Goal: Entertainment & Leisure: Consume media (video, audio)

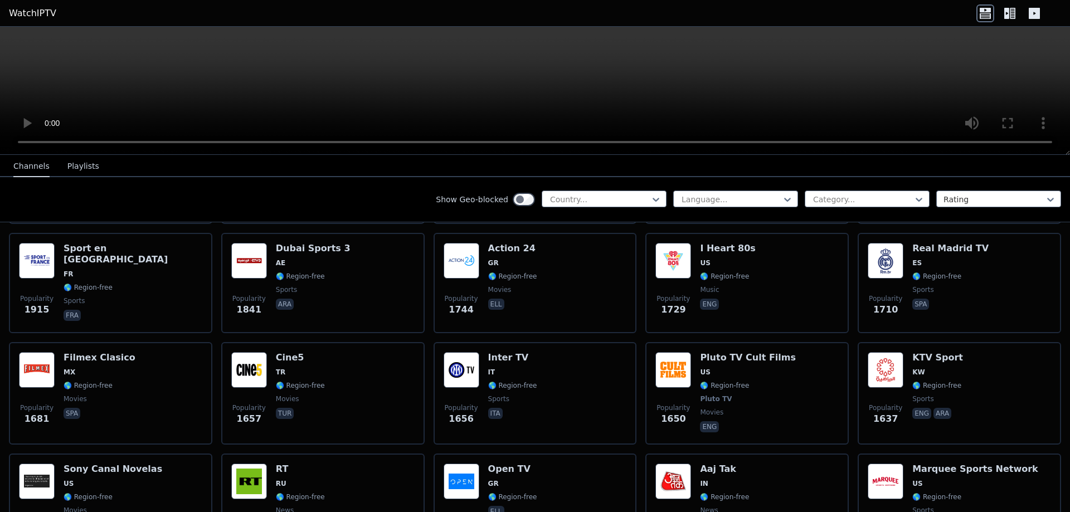
scroll to position [836, 0]
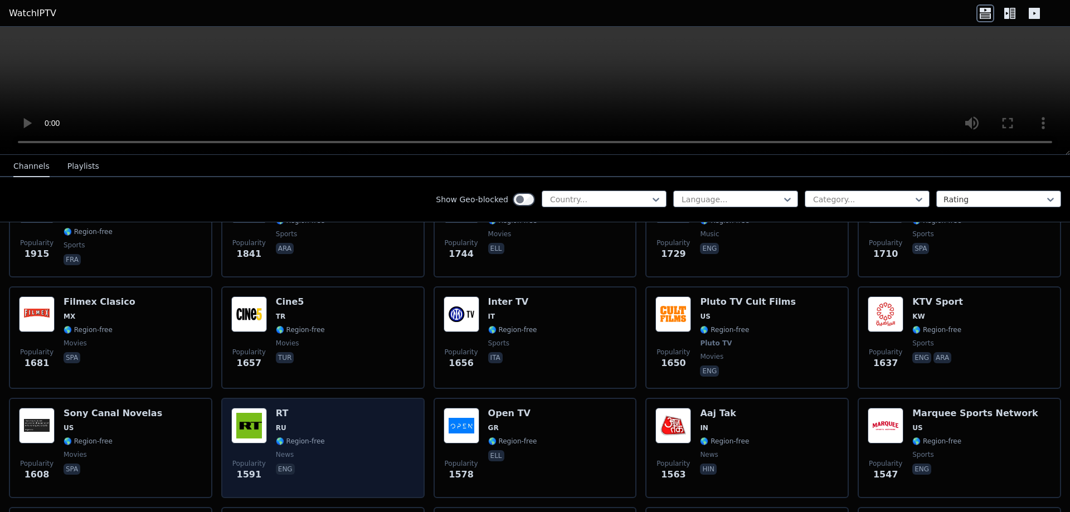
click at [318, 417] on div "Popularity 1591 RT RU 🌎 Region-free news eng" at bounding box center [322, 448] width 183 height 80
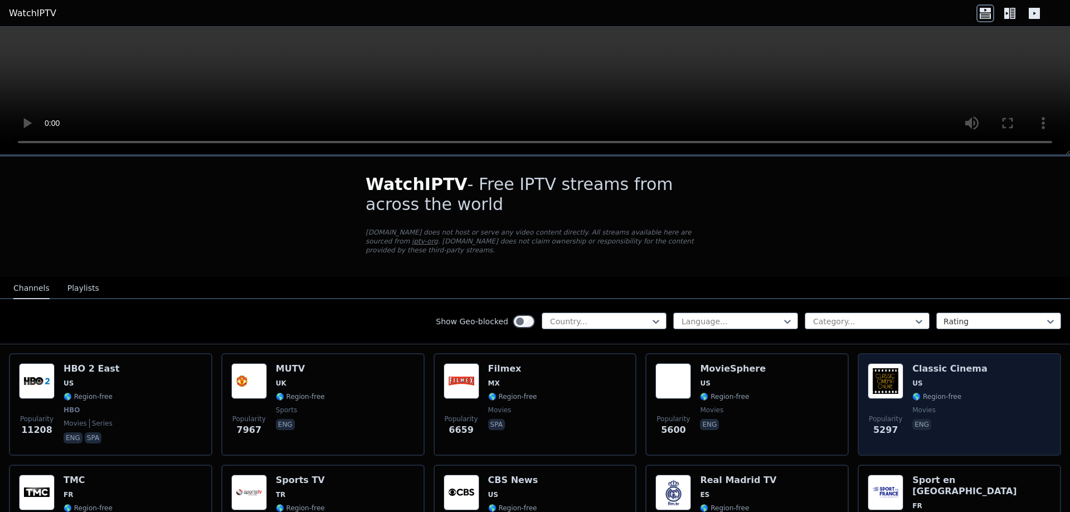
scroll to position [223, 0]
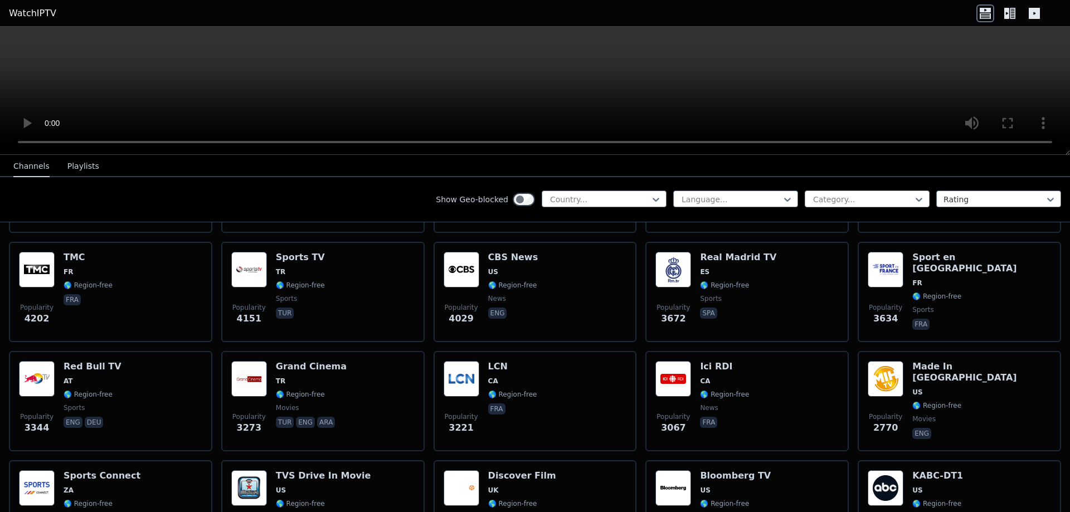
click at [883, 199] on div at bounding box center [862, 199] width 101 height 11
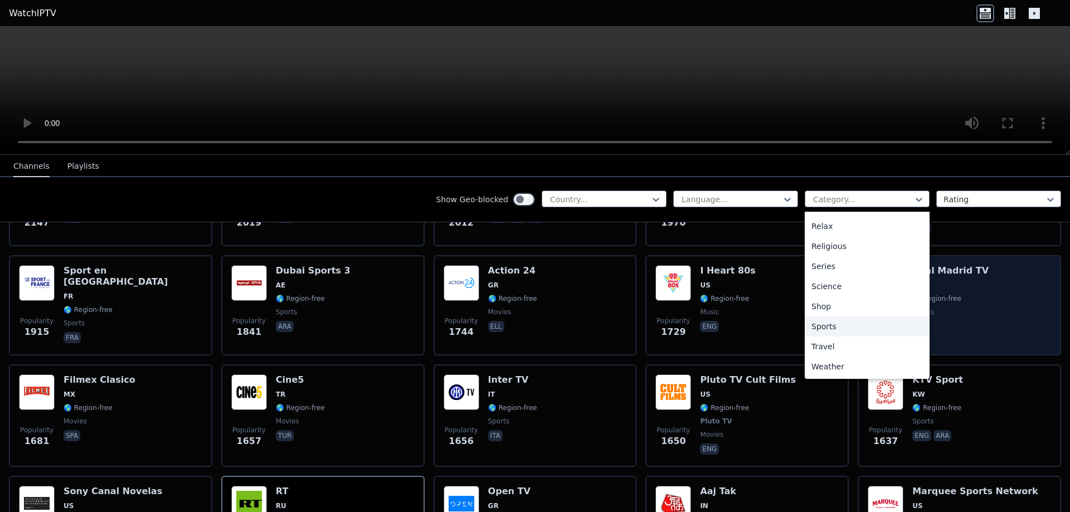
scroll to position [1037, 0]
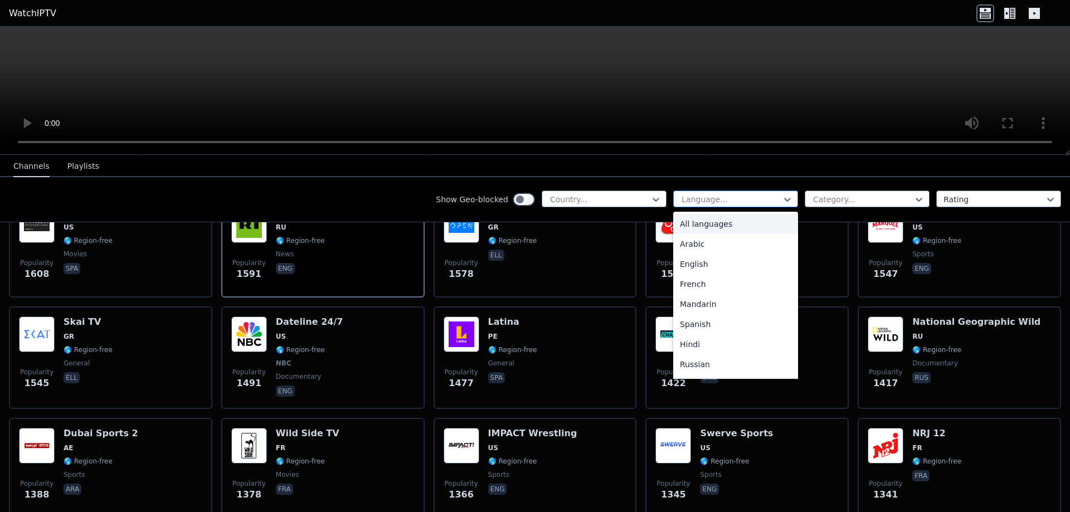
click at [755, 195] on div at bounding box center [730, 199] width 101 height 11
click at [687, 282] on div "French" at bounding box center [735, 284] width 125 height 20
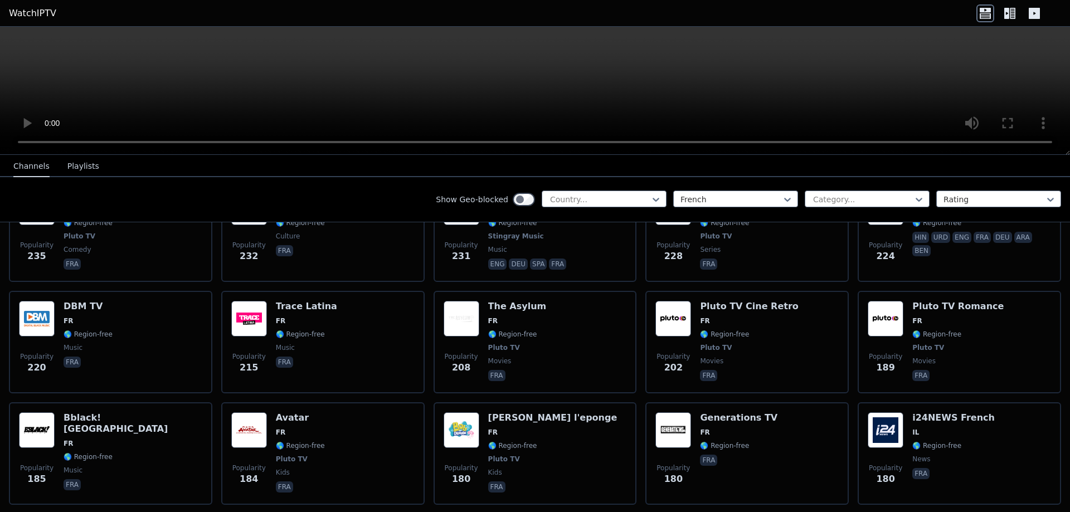
scroll to position [1170, 0]
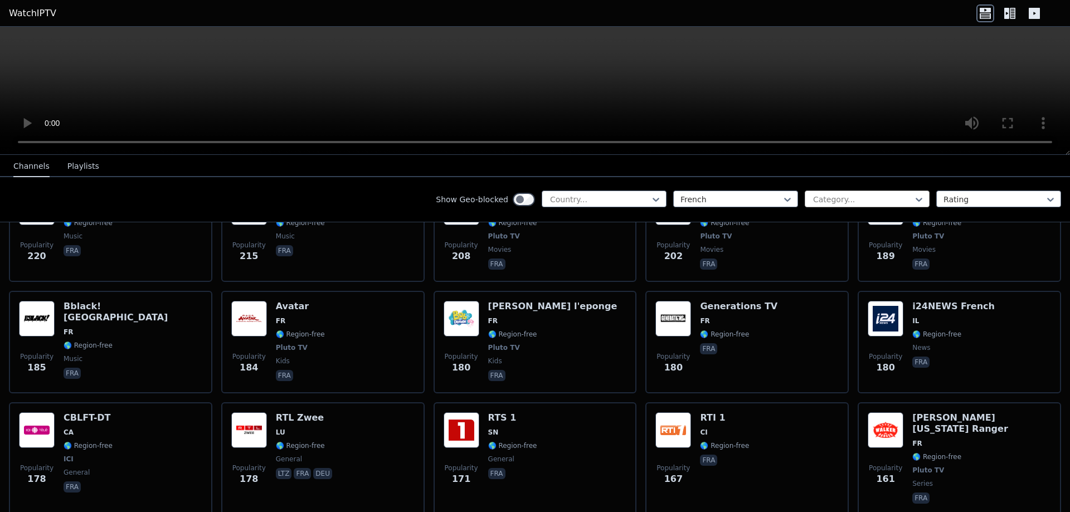
click at [868, 194] on div at bounding box center [862, 199] width 101 height 11
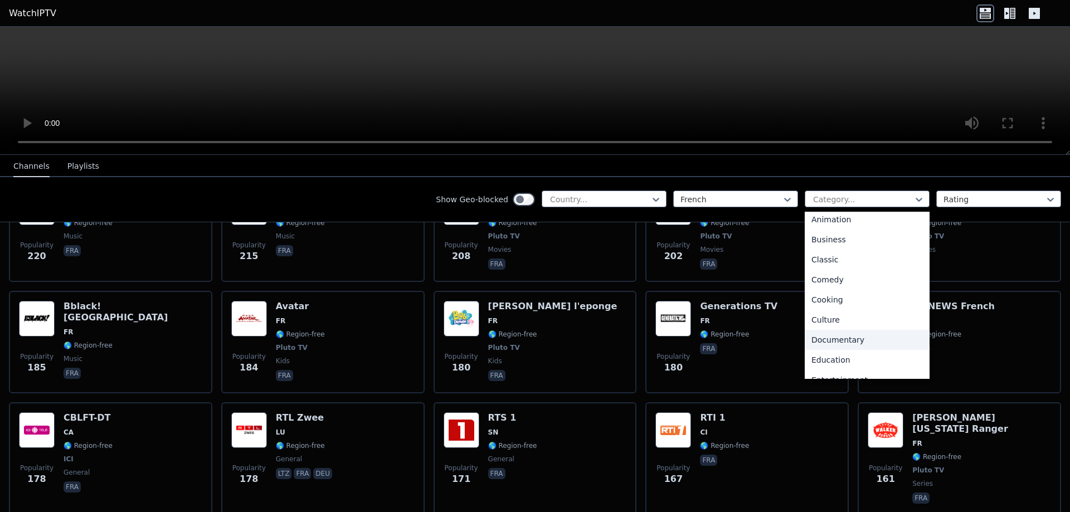
scroll to position [0, 0]
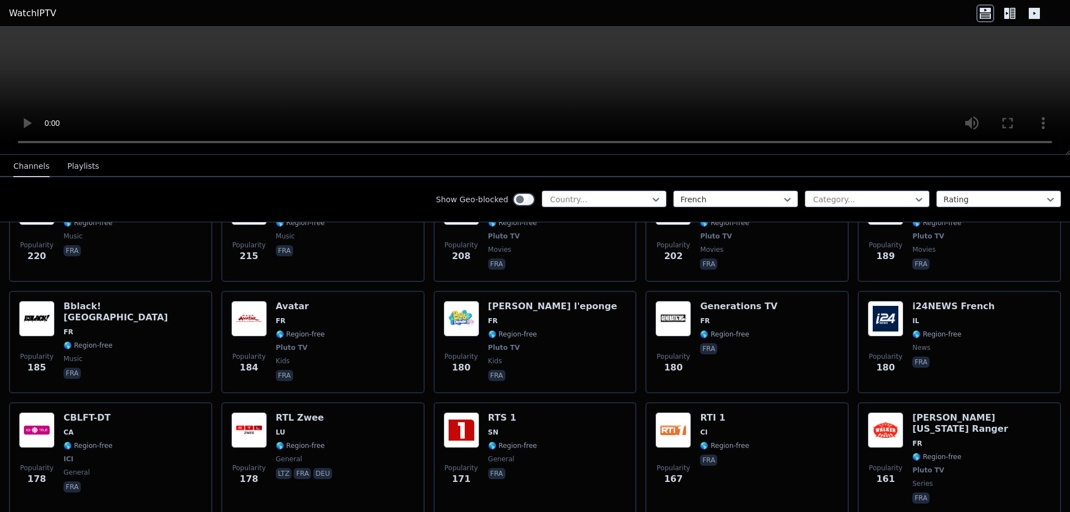
click at [991, 161] on nav "Channels Playlists" at bounding box center [535, 166] width 1070 height 22
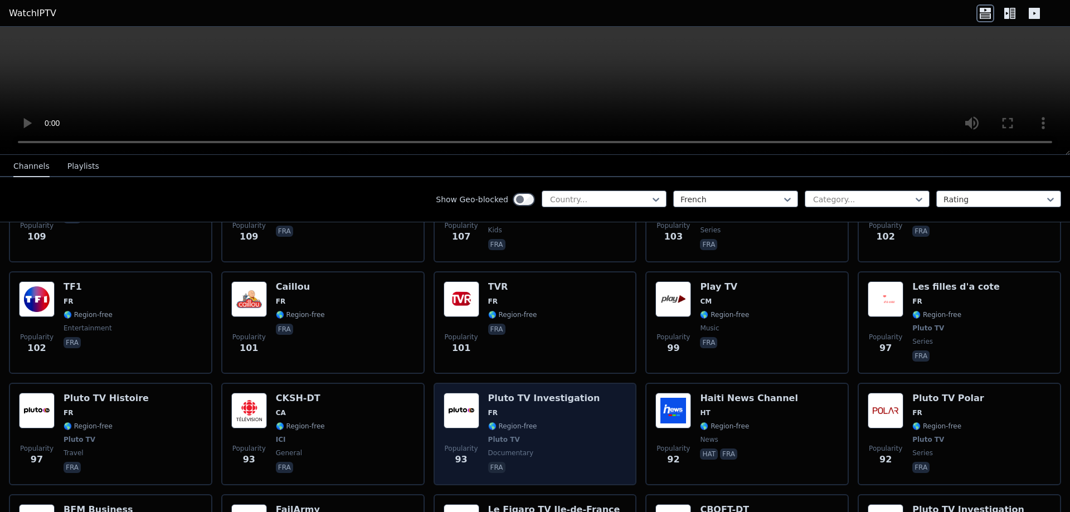
scroll to position [1981, 0]
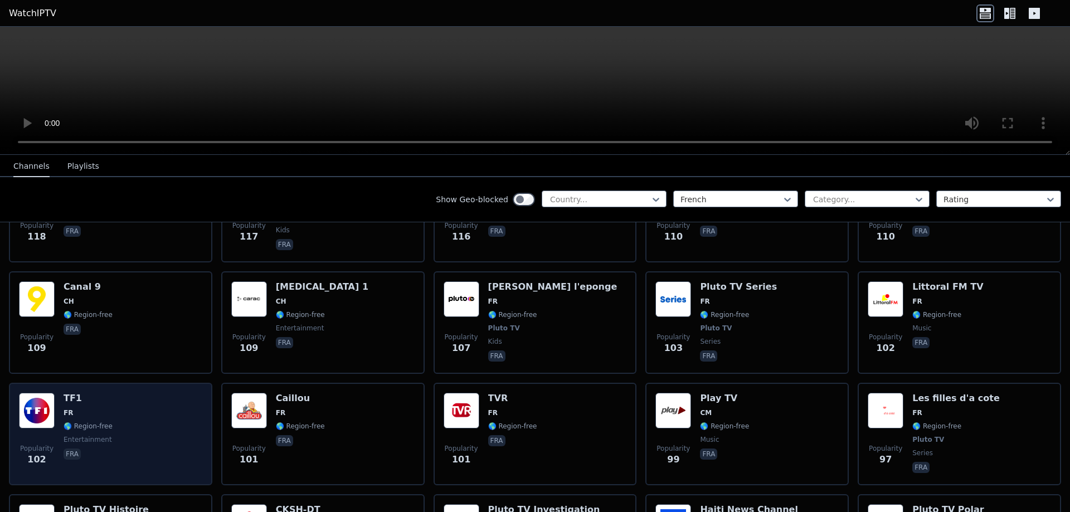
click at [114, 393] on div "Popularity 102 TF1 FR 🌎 Region-free entertainment fra" at bounding box center [110, 434] width 183 height 82
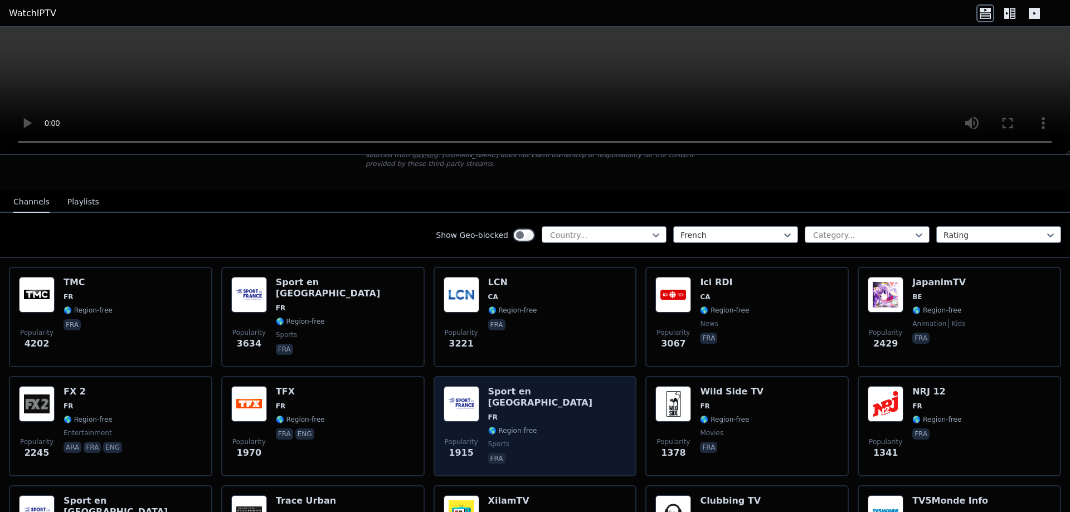
scroll to position [31, 0]
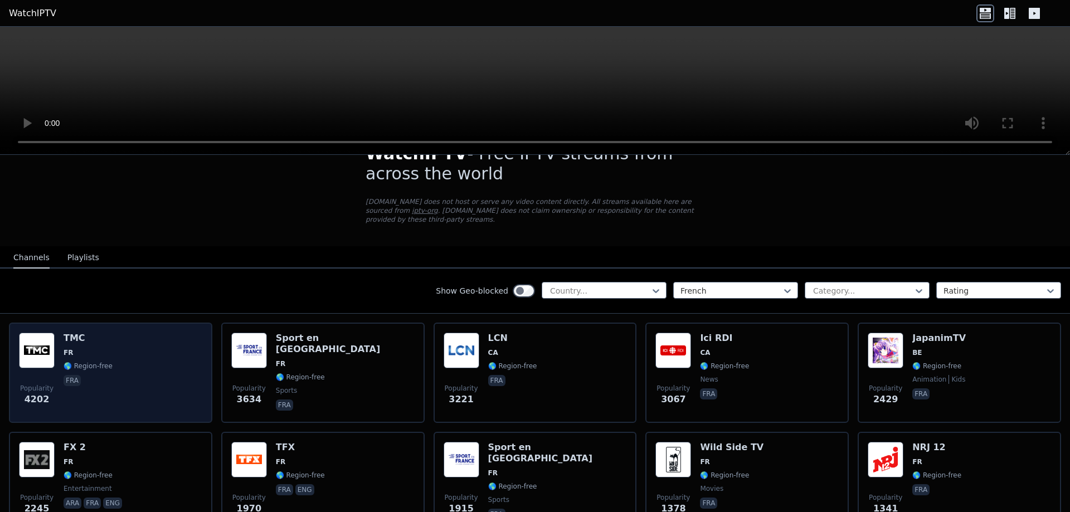
click at [127, 345] on div "Popularity 4202 TMC FR 🌎 Region-free fra" at bounding box center [110, 373] width 183 height 80
